Goal: Navigation & Orientation: Find specific page/section

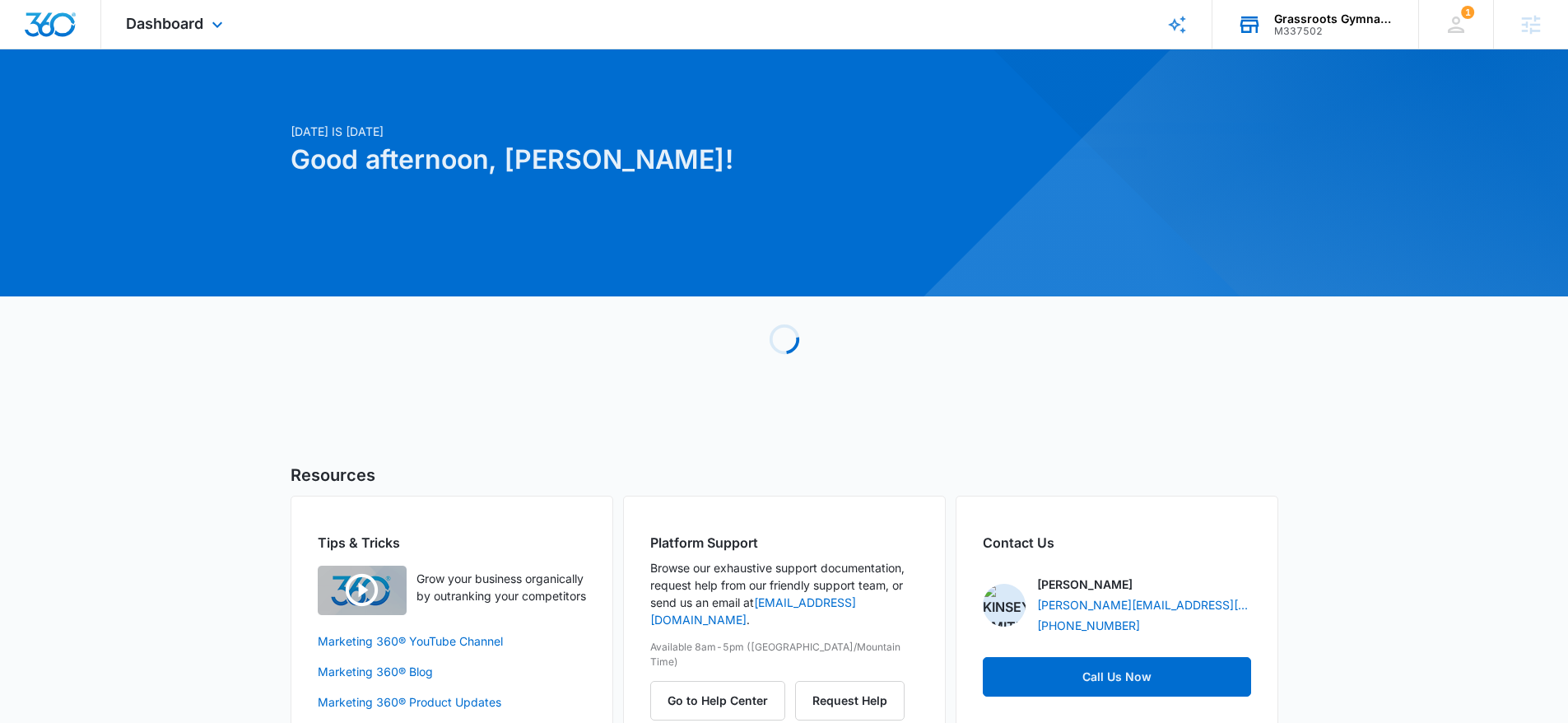
click at [1316, 20] on div "Grassroots Gymnastics" at bounding box center [1334, 19] width 120 height 13
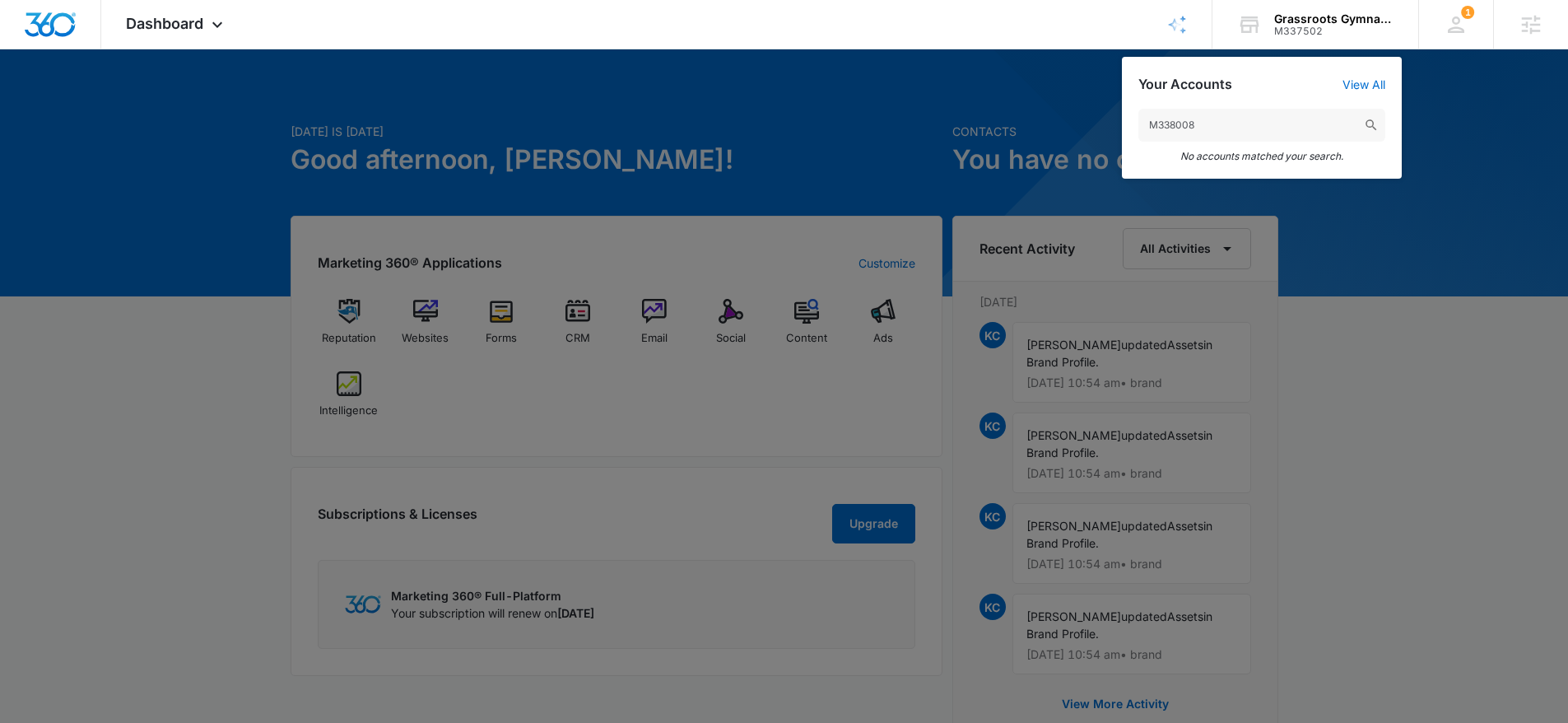
type input "M338008"
